Goal: Task Accomplishment & Management: Use online tool/utility

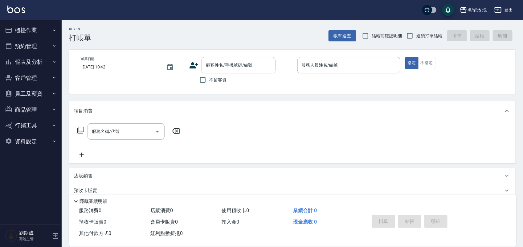
click at [390, 41] on div "Key In 打帳單 帳單速查 結帳前確認明細 連續打單結帳 掛單 結帳 明細 帳單日期 [DATE] 10:42 顧客姓名/手機號碼/編號 顧客姓名/手機號…" at bounding box center [292, 160] width 461 height 281
drag, startPoint x: 411, startPoint y: 39, endPoint x: 401, endPoint y: 39, distance: 9.9
click at [411, 39] on input "連續打單結帳" at bounding box center [409, 35] width 13 height 13
checkbox input "true"
click at [372, 35] on input "結帳前確認明細" at bounding box center [365, 35] width 13 height 13
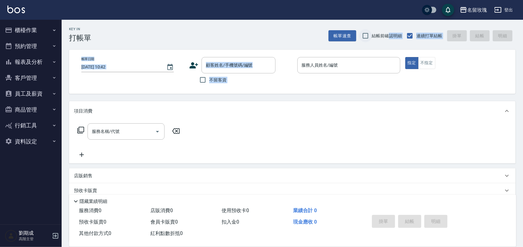
checkbox input "true"
click at [380, 21] on div "Key In 打帳單 帳單速查 結帳前確認明細 連續打單結帳 掛單 結帳 明細" at bounding box center [289, 31] width 454 height 22
click at [218, 82] on span "不留客資" at bounding box center [217, 80] width 17 height 6
click at [209, 82] on input "不留客資" at bounding box center [202, 79] width 13 height 13
checkbox input "true"
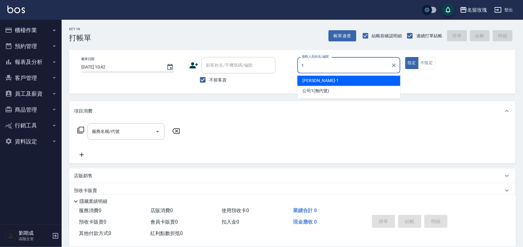
type input "[PERSON_NAME]-1"
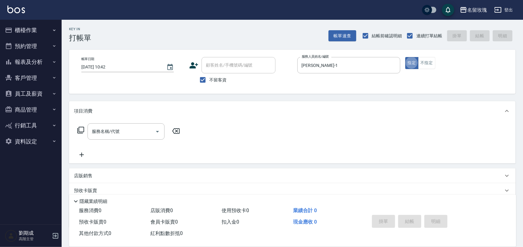
type button "true"
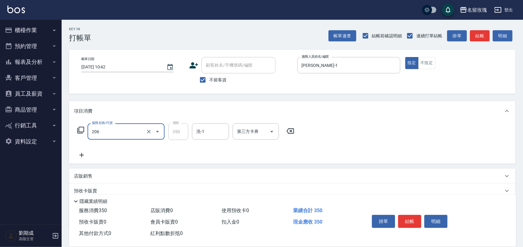
type input "洗髮精油(206)"
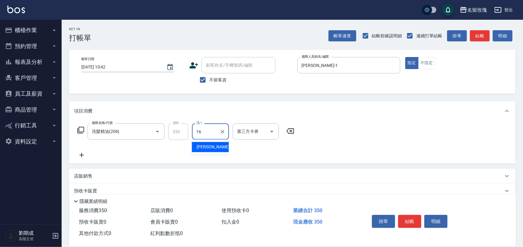
type input "[PERSON_NAME]-16"
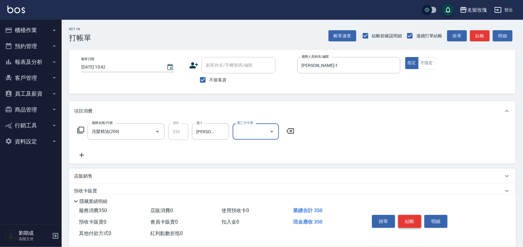
click at [413, 215] on button "結帳" at bounding box center [409, 221] width 23 height 13
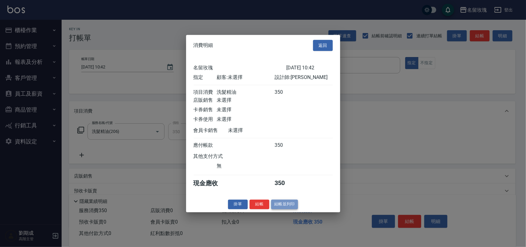
click at [285, 207] on button "結帳並列印" at bounding box center [284, 204] width 27 height 10
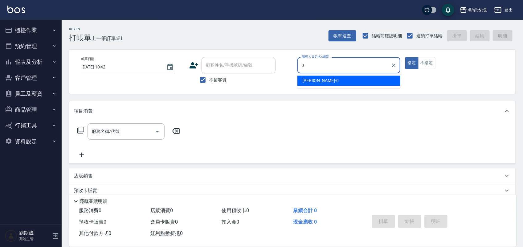
type input "[PERSON_NAME]-0"
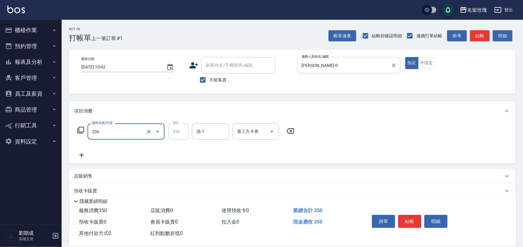
type input "洗髮精油(206)"
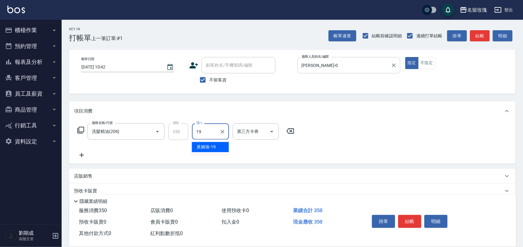
type input "黃婉瑜-19"
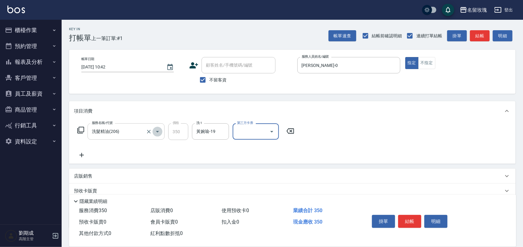
click at [157, 136] on button "Open" at bounding box center [158, 132] width 10 height 10
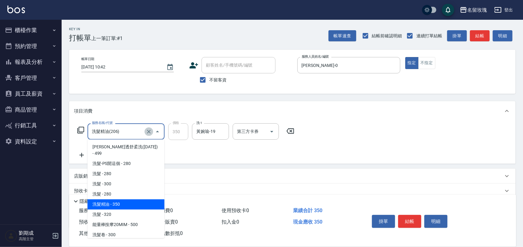
click at [147, 130] on icon "Clear" at bounding box center [149, 132] width 6 height 6
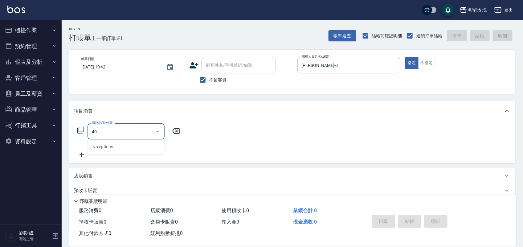
type input "4"
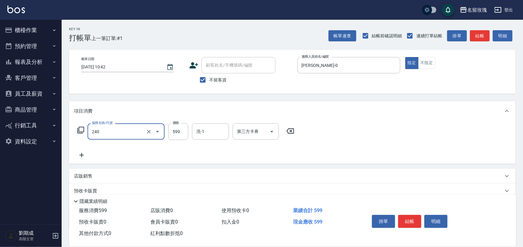
type input "頭皮鐵板燒活動(240)"
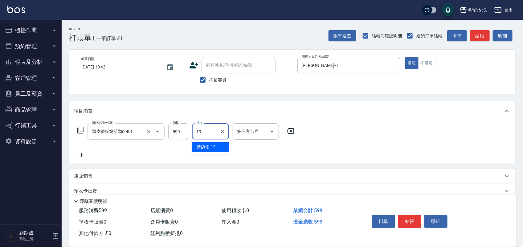
type input "黃婉瑜-19"
click at [412, 217] on button "結帳" at bounding box center [409, 221] width 23 height 13
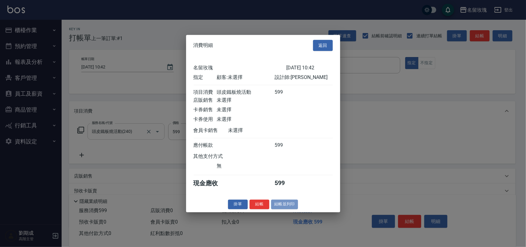
click at [289, 208] on button "結帳並列印" at bounding box center [284, 204] width 27 height 10
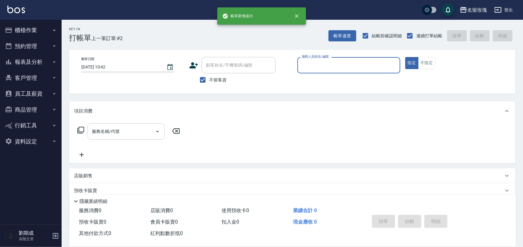
click at [25, 48] on button "預約管理" at bounding box center [30, 46] width 57 height 16
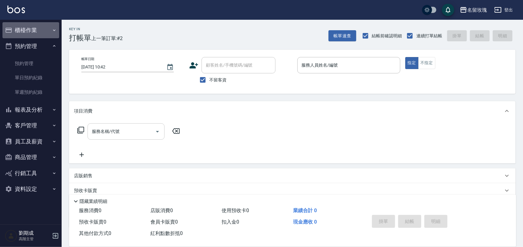
click at [44, 26] on button "櫃檯作業" at bounding box center [30, 30] width 57 height 16
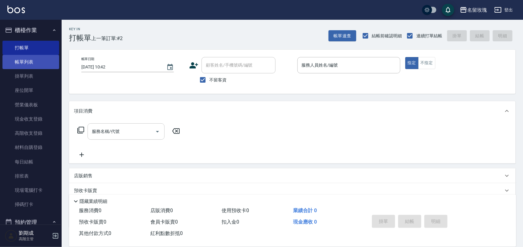
click at [42, 64] on link "帳單列表" at bounding box center [30, 62] width 57 height 14
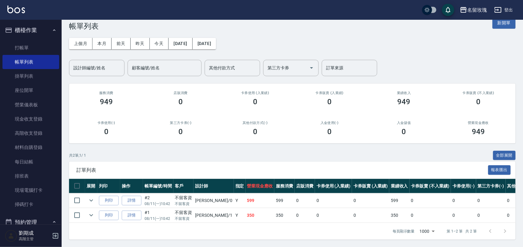
scroll to position [18, 0]
click at [128, 210] on link "詳情" at bounding box center [132, 215] width 20 height 10
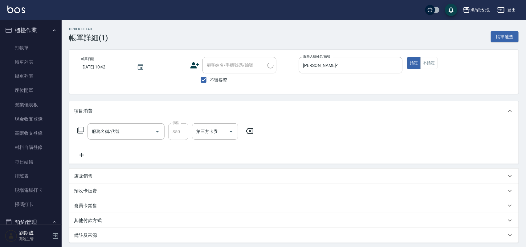
checkbox input "true"
type input "[PERSON_NAME]-1"
type input "洗髮精油(206)"
click at [290, 129] on icon at bounding box center [290, 130] width 15 height 7
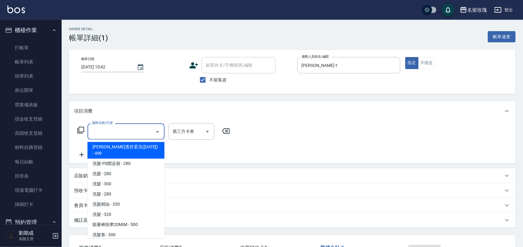
click at [131, 131] on input "服務名稱/代號" at bounding box center [121, 131] width 62 height 11
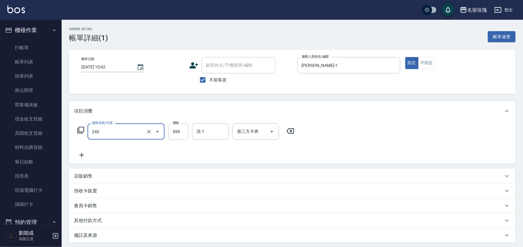
type input "頭皮鐵板燒活動(240)"
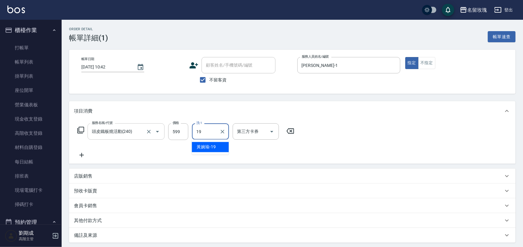
type input "黃婉瑜-19"
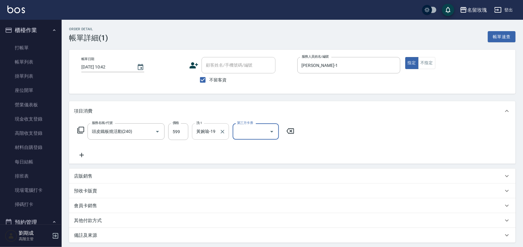
click at [217, 133] on div "[PERSON_NAME]-19 洗-1" at bounding box center [210, 131] width 37 height 16
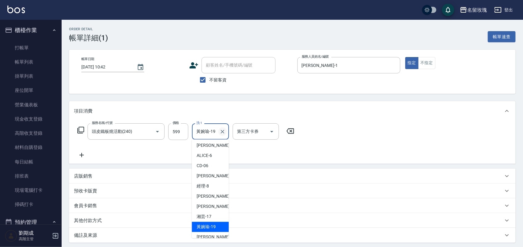
click at [223, 130] on icon "Clear" at bounding box center [223, 132] width 4 height 4
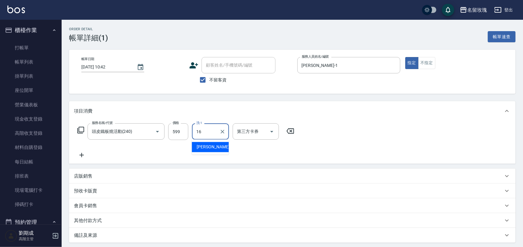
type input "[PERSON_NAME]-16"
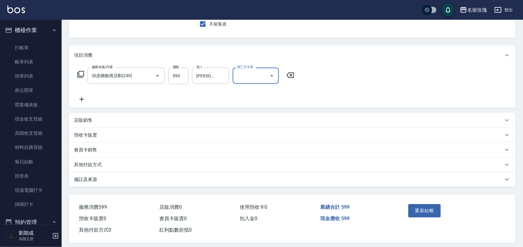
scroll to position [62, 0]
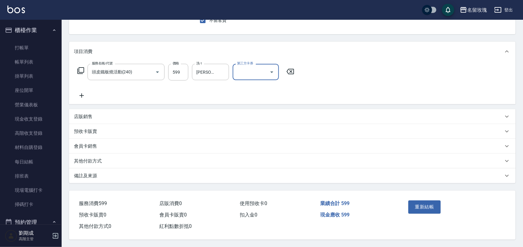
click at [427, 206] on button "重新結帳" at bounding box center [424, 206] width 33 height 13
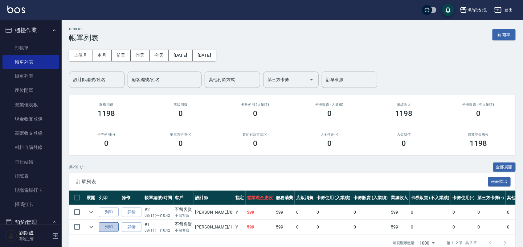
click at [107, 227] on button "列印" at bounding box center [109, 227] width 20 height 10
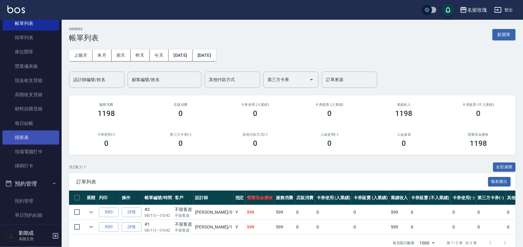
click at [28, 134] on link "排班表" at bounding box center [30, 137] width 57 height 14
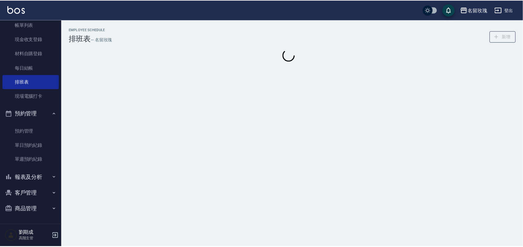
scroll to position [37, 0]
